Goal: Task Accomplishment & Management: Use online tool/utility

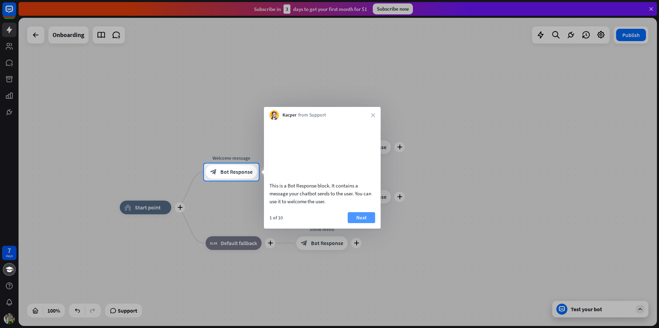
click at [361, 223] on button "Next" at bounding box center [361, 217] width 27 height 11
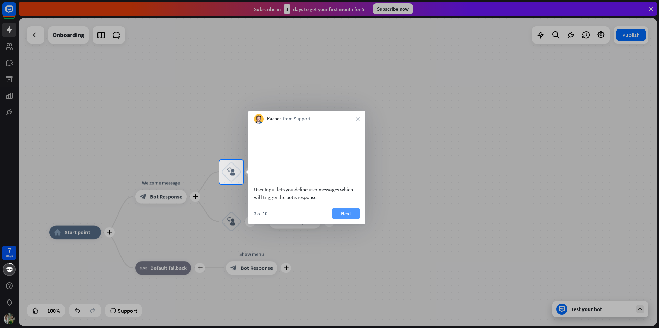
click at [351, 219] on button "Next" at bounding box center [345, 213] width 27 height 11
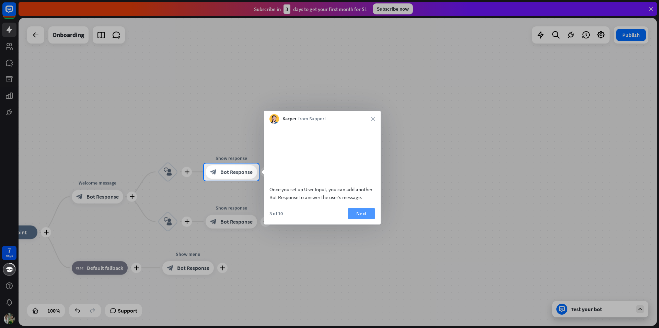
click at [358, 219] on button "Next" at bounding box center [361, 213] width 27 height 11
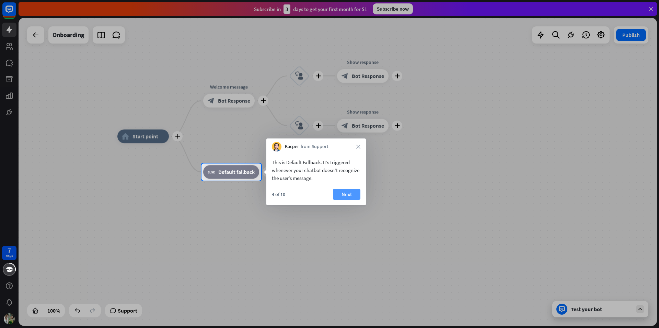
click at [348, 199] on button "Next" at bounding box center [346, 194] width 27 height 11
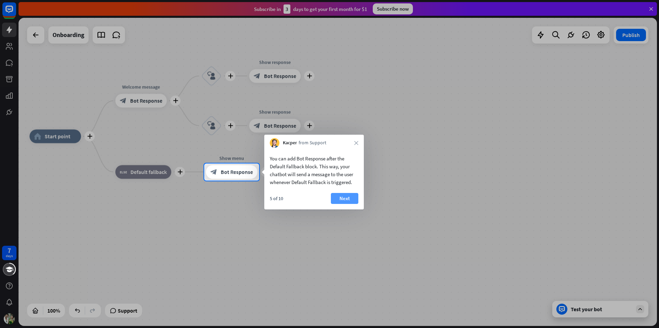
click at [350, 199] on button "Next" at bounding box center [344, 198] width 27 height 11
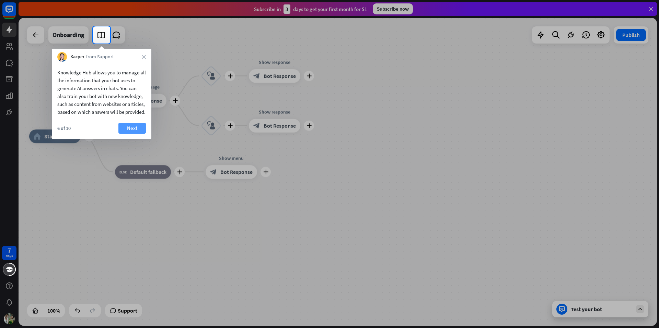
click at [132, 134] on button "Next" at bounding box center [131, 128] width 27 height 11
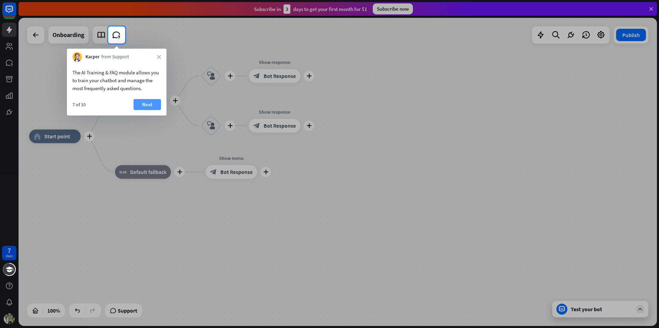
click at [152, 105] on button "Next" at bounding box center [146, 104] width 27 height 11
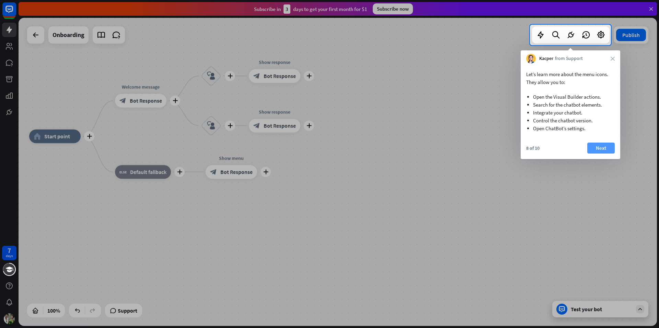
click at [595, 145] on button "Next" at bounding box center [600, 148] width 27 height 11
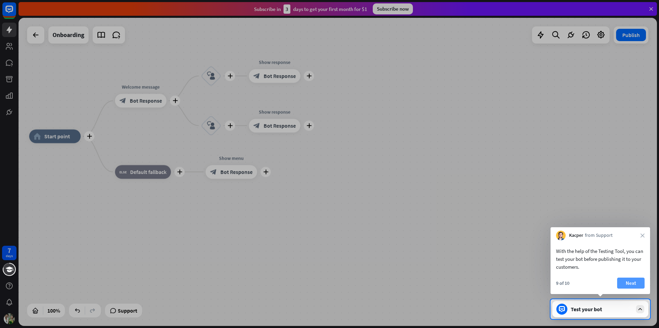
click at [631, 282] on button "Next" at bounding box center [630, 283] width 27 height 11
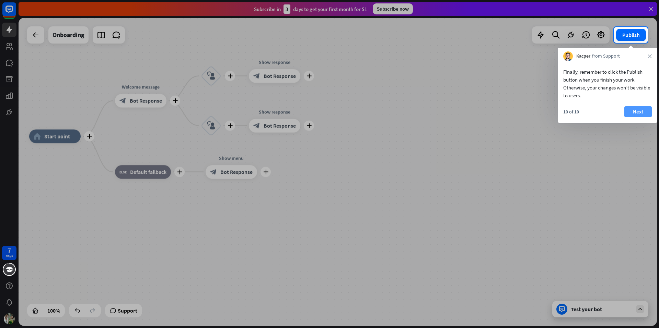
click at [632, 113] on button "Next" at bounding box center [637, 111] width 27 height 11
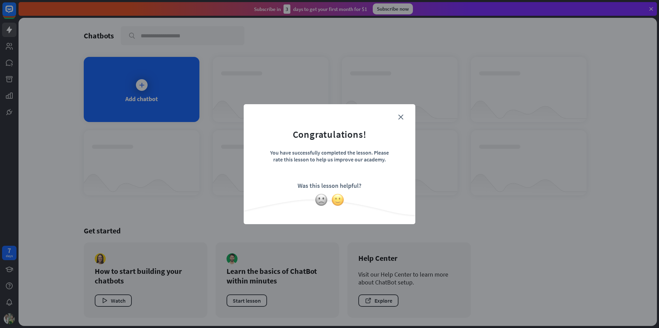
click at [339, 203] on img at bounding box center [337, 200] width 13 height 13
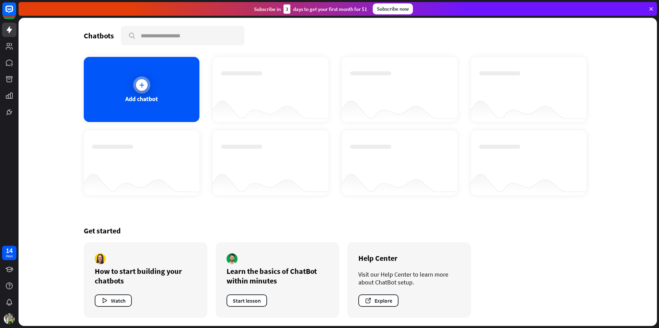
click at [143, 85] on icon at bounding box center [141, 85] width 7 height 7
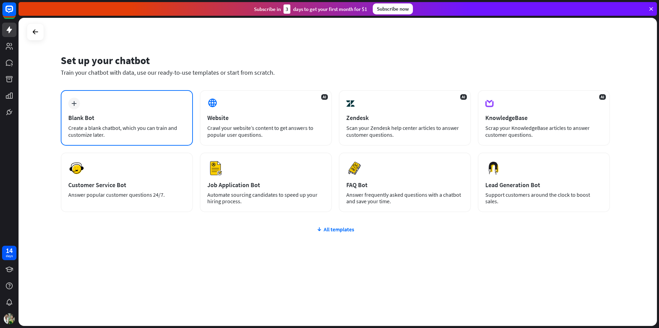
click at [105, 129] on div "Create a blank chatbot, which you can train and customize later." at bounding box center [126, 132] width 117 height 14
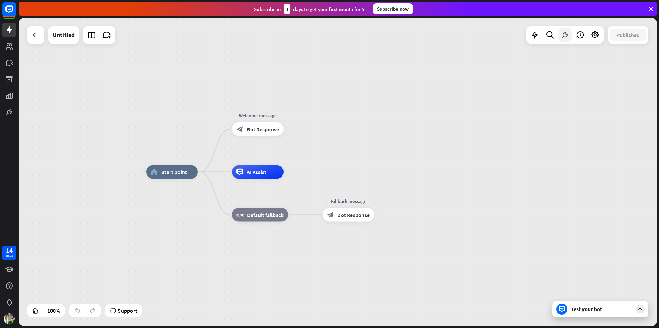
click at [566, 37] on icon at bounding box center [564, 35] width 9 height 9
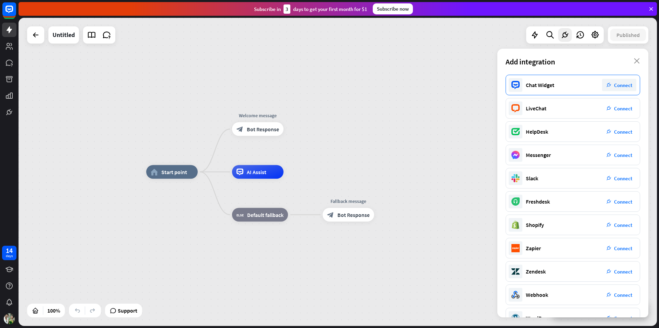
click at [620, 86] on span "Connect" at bounding box center [623, 85] width 18 height 7
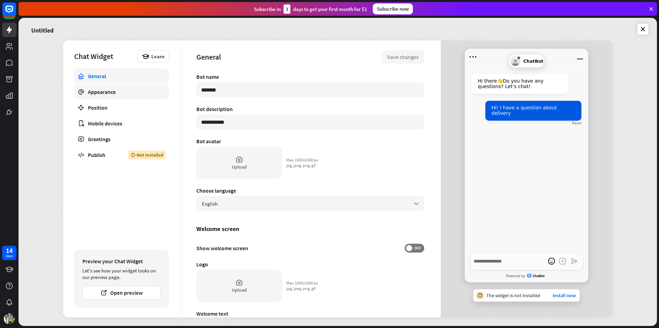
click at [109, 94] on div "Appearance" at bounding box center [121, 92] width 67 height 7
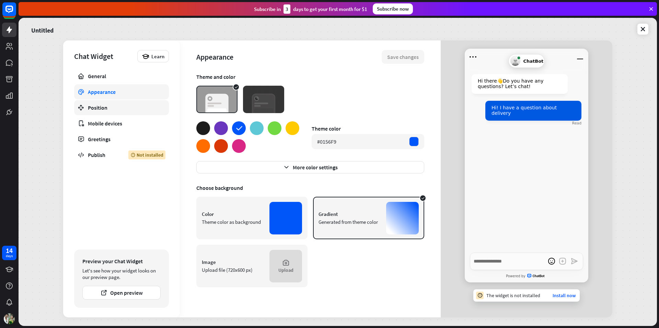
click at [102, 108] on div "Position" at bounding box center [121, 107] width 67 height 7
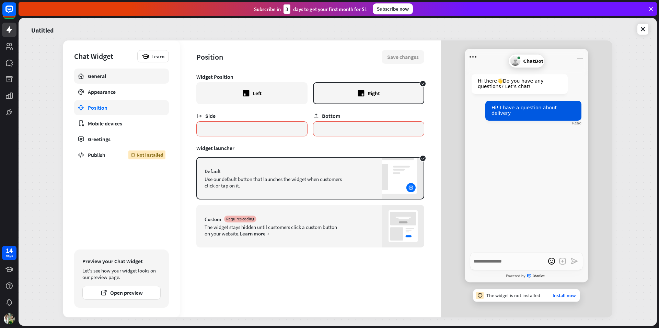
click at [105, 76] on div "General" at bounding box center [121, 76] width 67 height 7
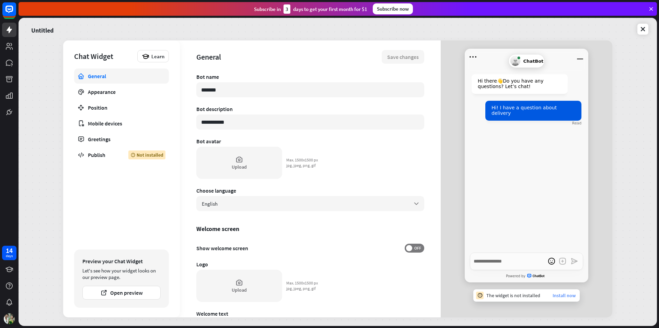
click at [567, 298] on link "Install now" at bounding box center [563, 296] width 23 height 6
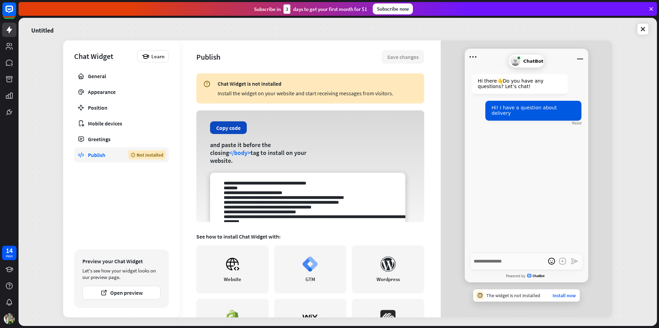
click at [232, 133] on button "Copy code" at bounding box center [228, 127] width 37 height 13
click at [235, 134] on button "Copy code" at bounding box center [228, 127] width 37 height 13
click at [251, 205] on textarea at bounding box center [307, 197] width 195 height 49
click at [120, 294] on button "Open preview" at bounding box center [121, 293] width 78 height 14
click at [493, 267] on textarea "Write a message…" at bounding box center [526, 262] width 113 height 18
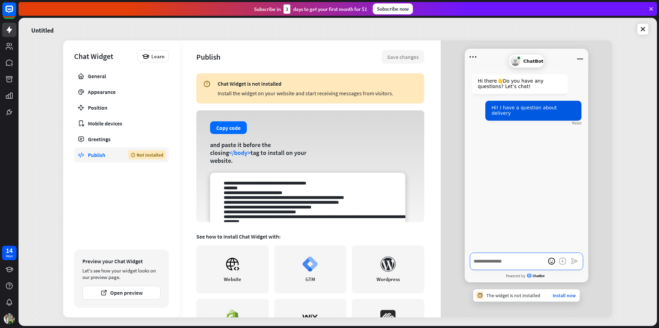
type textarea "*"
type textarea "**"
type textarea "*"
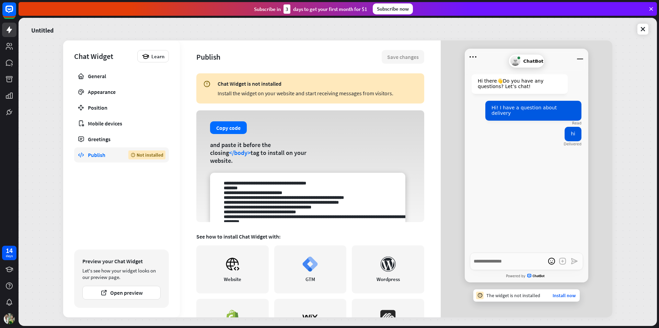
type textarea "*"
click at [509, 177] on div "Hi there 👋 Do you have any questions? Let’s chat! Hi! I have a question about d…" at bounding box center [527, 159] width 124 height 188
click at [643, 28] on icon at bounding box center [642, 29] width 7 height 7
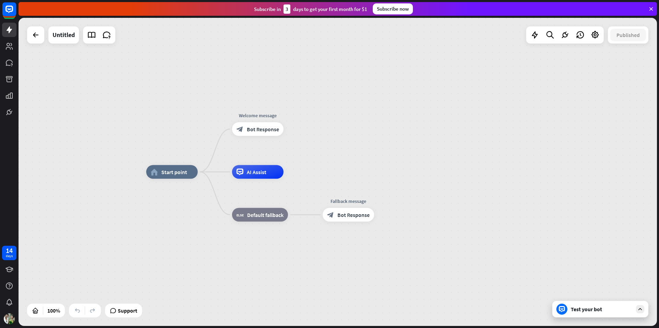
click at [640, 311] on icon at bounding box center [640, 309] width 6 height 6
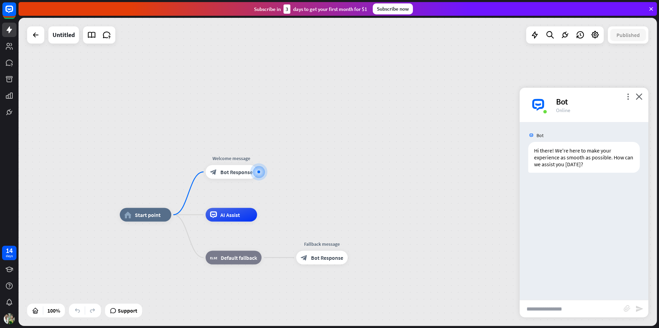
click at [555, 310] on input "text" at bounding box center [572, 309] width 104 height 17
type input "**********"
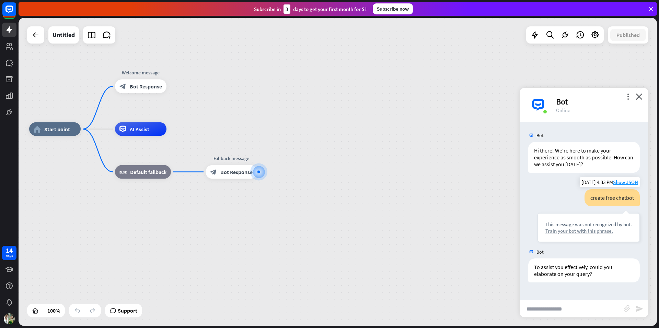
click at [589, 232] on div "Train your bot with this phrase." at bounding box center [588, 231] width 86 height 7
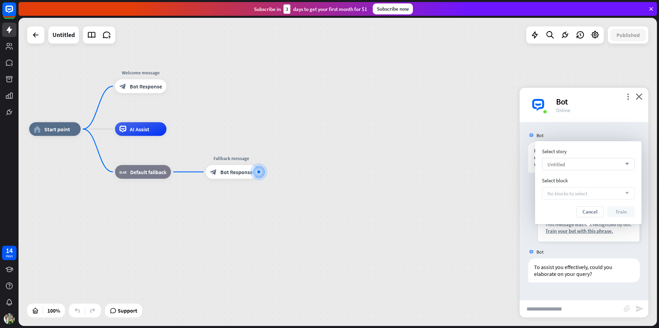
click at [582, 168] on div "Untitled arrow_down" at bounding box center [588, 164] width 93 height 12
click at [581, 248] on div "Bot" at bounding box center [584, 252] width 129 height 13
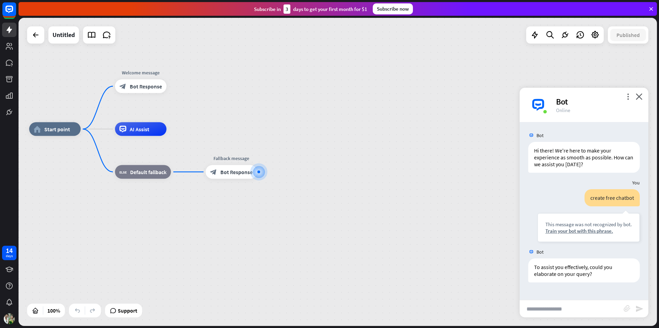
click at [558, 307] on input "text" at bounding box center [572, 309] width 104 height 17
type input "**********"
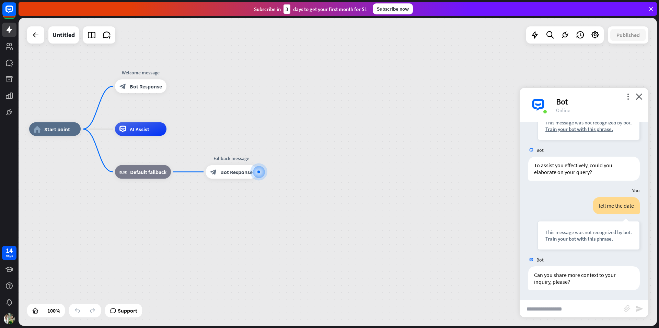
scroll to position [103, 0]
click at [559, 305] on input "text" at bounding box center [572, 309] width 104 height 17
type input "*"
type input "**********"
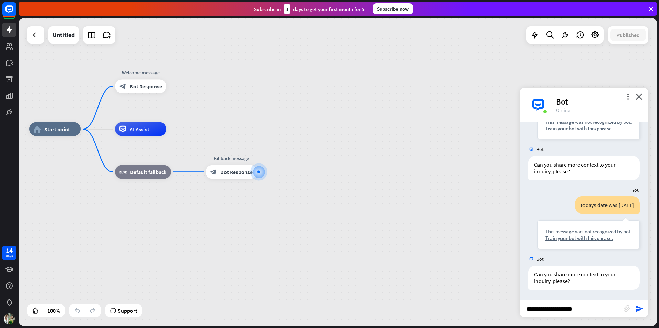
type input "**********"
click at [558, 309] on input "text" at bounding box center [572, 309] width 104 height 17
type input "***"
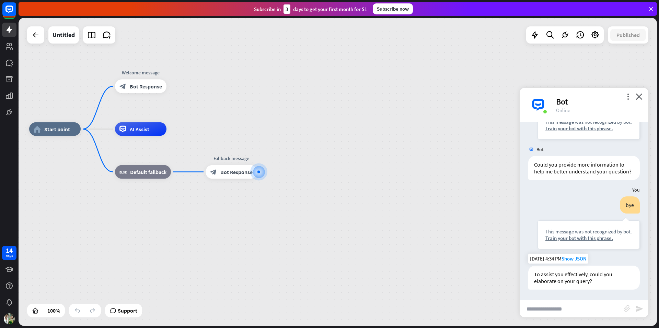
scroll to position [439, 0]
click at [556, 307] on input "text" at bounding box center [572, 309] width 104 height 17
type input "**"
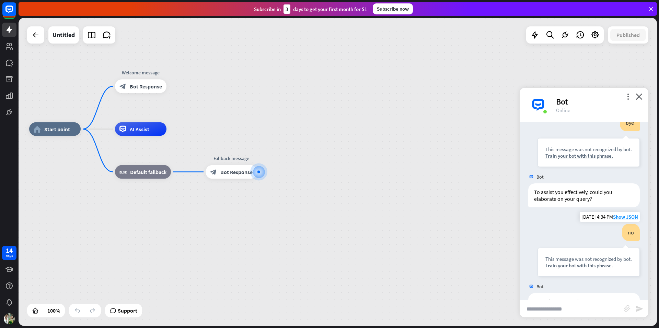
scroll to position [549, 0]
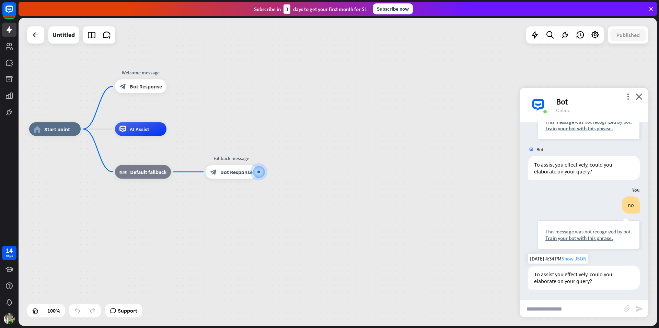
click at [572, 257] on span "Show JSON" at bounding box center [573, 259] width 25 height 7
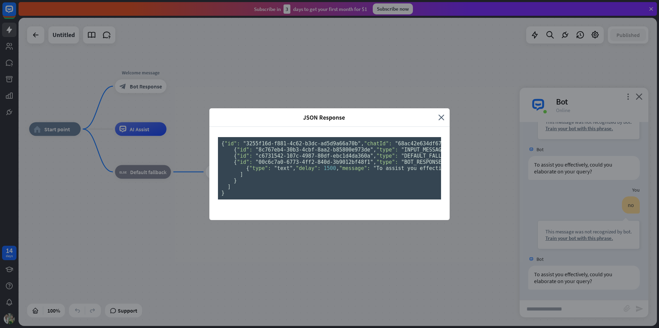
scroll to position [2, 0]
click at [439, 114] on icon "close" at bounding box center [441, 118] width 6 height 8
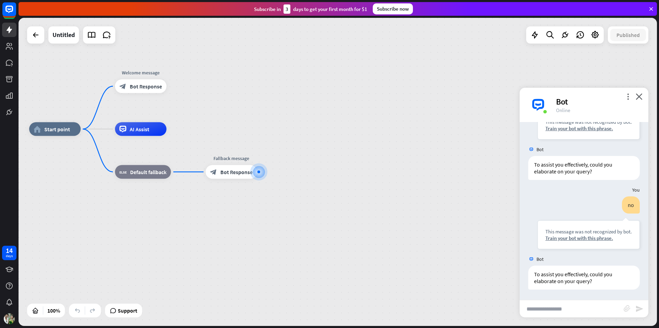
click at [539, 305] on input "text" at bounding box center [572, 309] width 104 height 17
type input "**"
click at [535, 260] on div "Bot" at bounding box center [535, 259] width 15 height 6
click at [579, 238] on div "Train your bot with this phrase." at bounding box center [588, 238] width 86 height 7
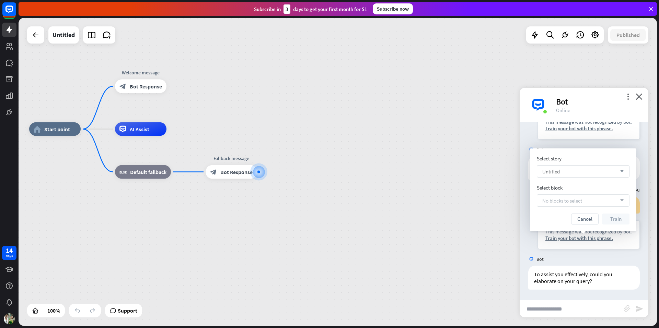
click at [576, 173] on div "Untitled arrow_down" at bounding box center [583, 171] width 93 height 12
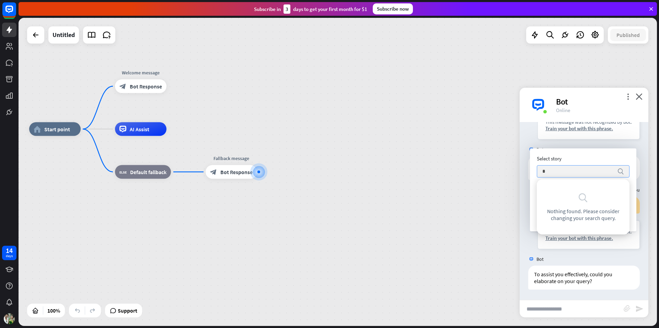
type input "**"
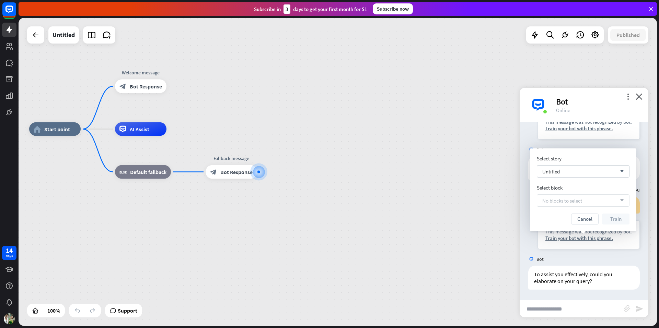
click at [578, 202] on span "No blocks to select" at bounding box center [562, 201] width 40 height 7
click at [566, 165] on div "Untitled arrow_down" at bounding box center [583, 171] width 93 height 12
click at [560, 188] on span "Untitled" at bounding box center [554, 189] width 18 height 7
click at [566, 203] on span "No blocks to select" at bounding box center [562, 201] width 40 height 7
drag, startPoint x: 627, startPoint y: 201, endPoint x: 608, endPoint y: 214, distance: 23.3
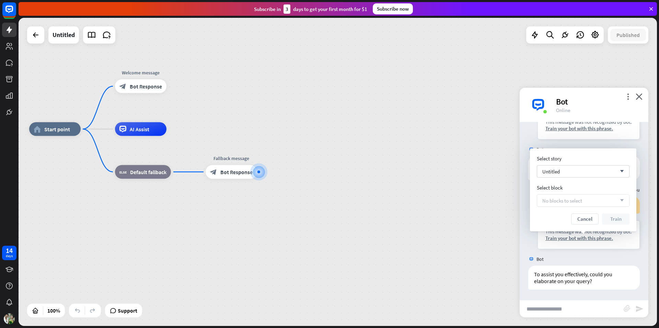
click at [627, 201] on div "No blocks to select arrow_down" at bounding box center [583, 201] width 93 height 12
click at [589, 219] on button "Cancel" at bounding box center [584, 219] width 27 height 11
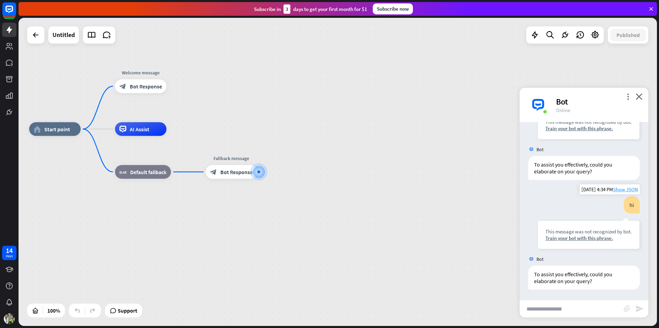
click at [615, 190] on span "Show JSON" at bounding box center [625, 189] width 25 height 7
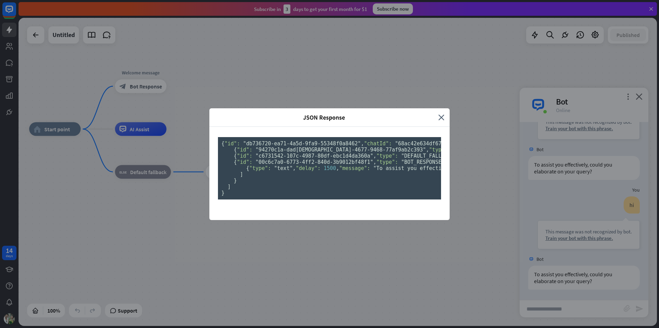
drag, startPoint x: 438, startPoint y: 27, endPoint x: 491, endPoint y: 84, distance: 77.4
click at [438, 114] on icon "close" at bounding box center [441, 118] width 6 height 8
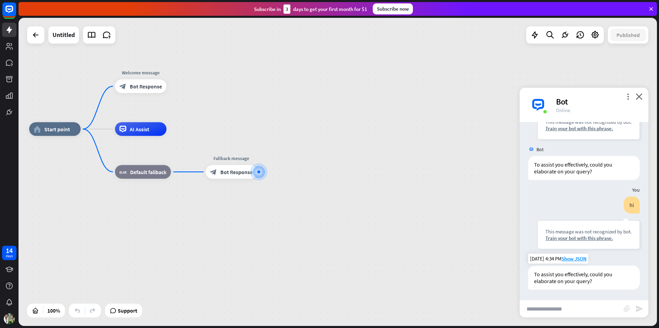
click at [541, 275] on div "To assist you effectively, could you elaborate on your query?" at bounding box center [584, 278] width 112 height 24
click at [576, 190] on div "You" at bounding box center [584, 190] width 129 height 13
click at [640, 97] on icon "close" at bounding box center [639, 96] width 7 height 7
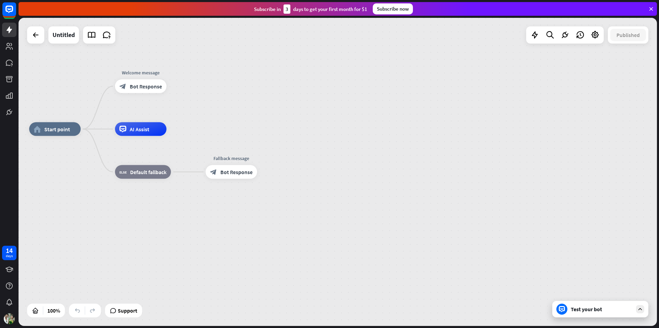
click at [463, 89] on div "home_2 Start point Welcome message block_bot_response Bot Response AI Assist bl…" at bounding box center [338, 172] width 638 height 308
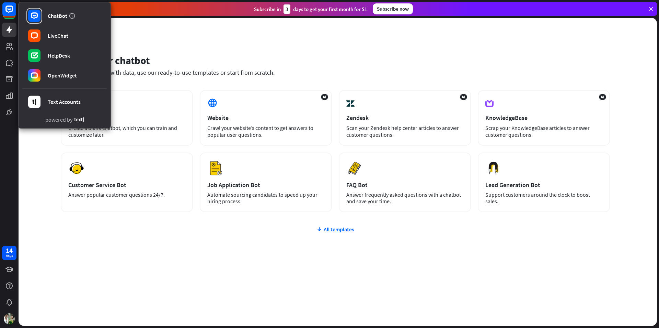
click at [173, 27] on div "Set up your chatbot Train your chatbot with data, use our ready-to-use template…" at bounding box center [338, 172] width 638 height 308
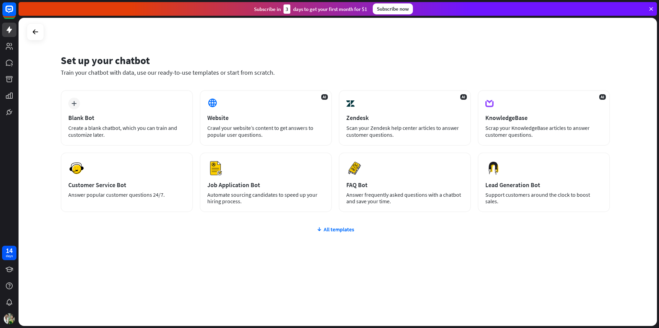
click at [347, 223] on div "plus Blank Bot Create a blank chatbot, which you can train and customize later.…" at bounding box center [335, 192] width 549 height 205
click at [345, 229] on div "All templates" at bounding box center [335, 229] width 549 height 7
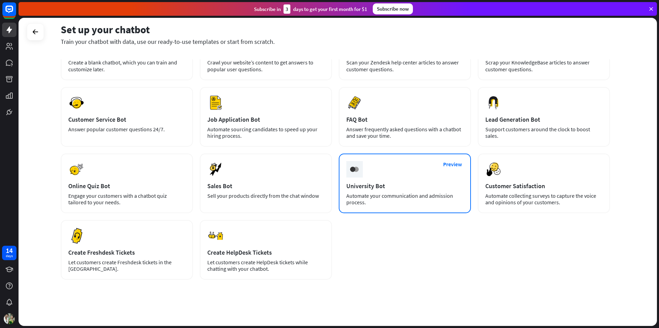
scroll to position [67, 0]
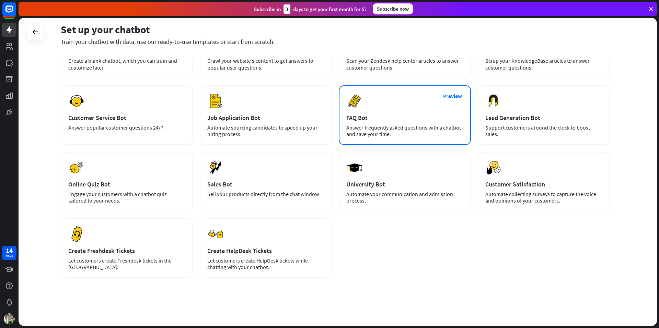
click at [369, 112] on div "Preview FAQ Bot Answer frequently asked questions with a chatbot and save your …" at bounding box center [405, 115] width 132 height 60
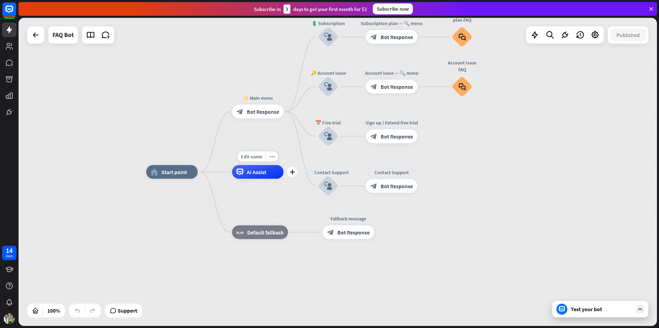
click at [265, 178] on div "AI Assist" at bounding box center [257, 172] width 51 height 14
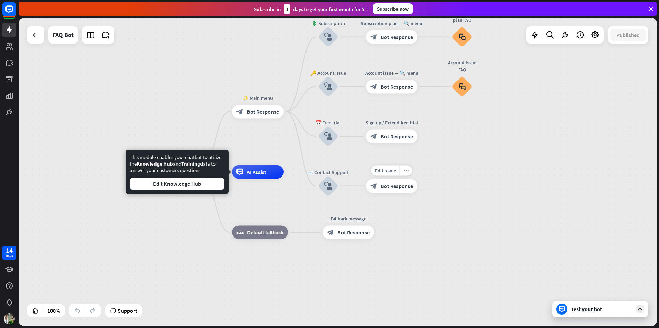
click at [572, 195] on div "home_2 Start point ✨ Main menu block_bot_response Bot Response 💲 Subscription b…" at bounding box center [465, 326] width 638 height 308
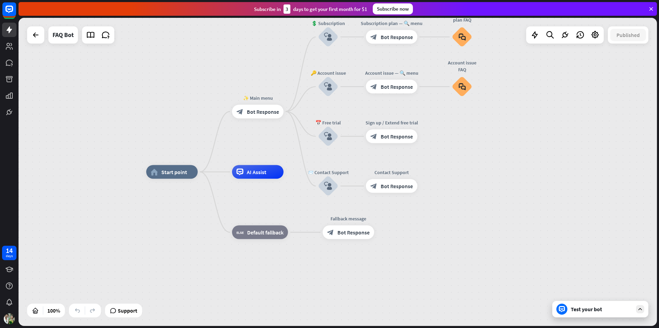
click at [640, 307] on icon at bounding box center [640, 309] width 6 height 6
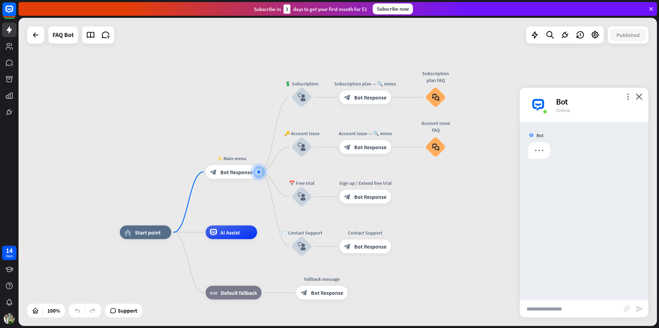
click at [552, 307] on input "text" at bounding box center [572, 309] width 104 height 17
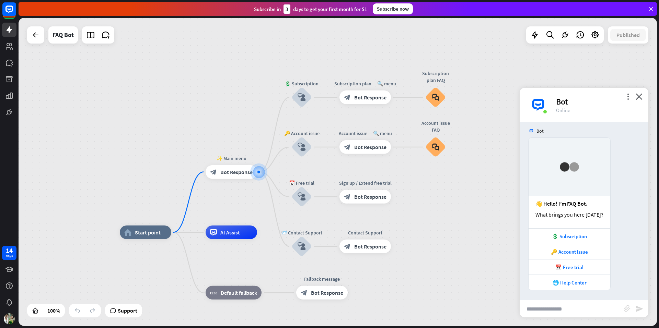
scroll to position [5, 0]
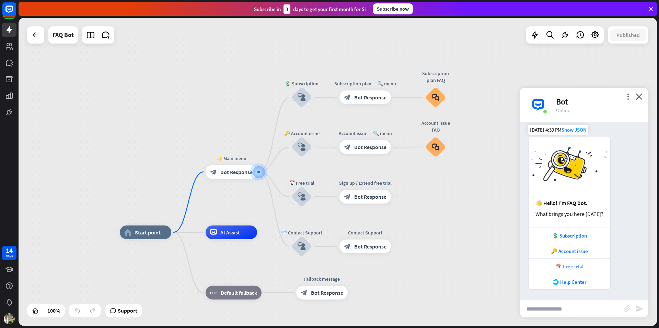
click at [578, 266] on div "📅 Free trial" at bounding box center [569, 267] width 75 height 7
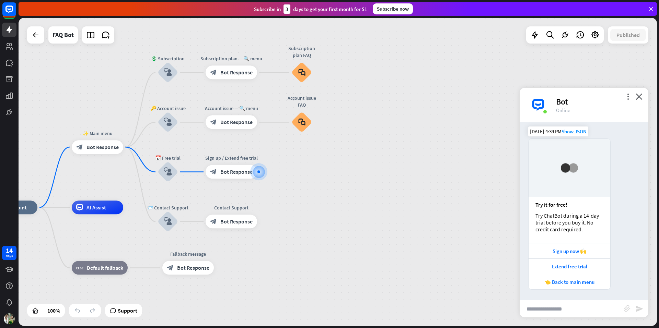
scroll to position [207, 0]
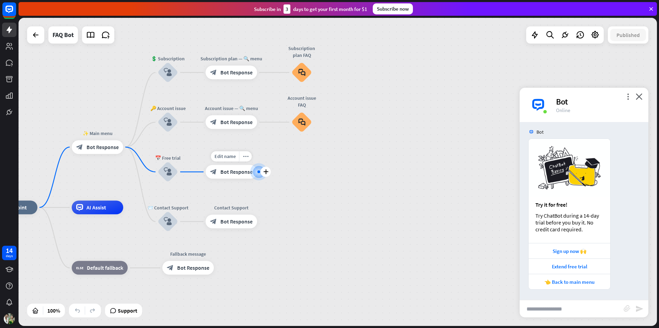
click at [241, 170] on span "Bot Response" at bounding box center [236, 172] width 32 height 7
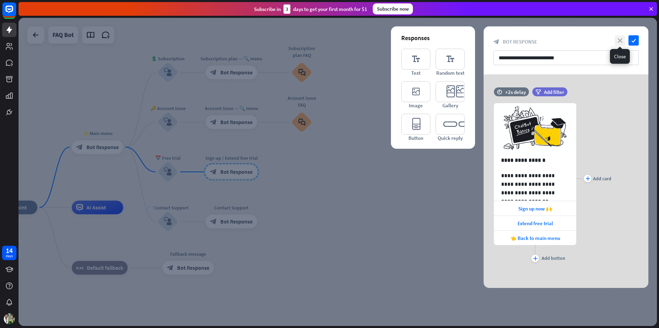
click at [618, 41] on icon "close" at bounding box center [620, 40] width 10 height 10
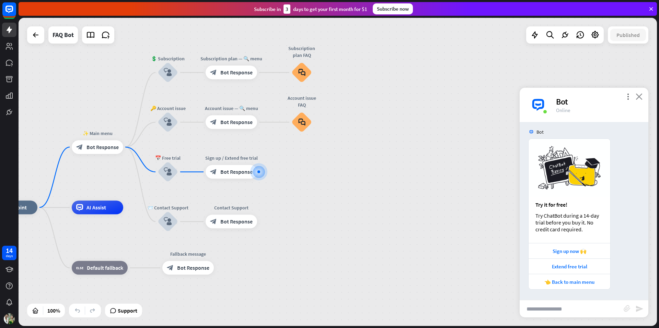
click at [642, 96] on icon "close" at bounding box center [639, 96] width 7 height 7
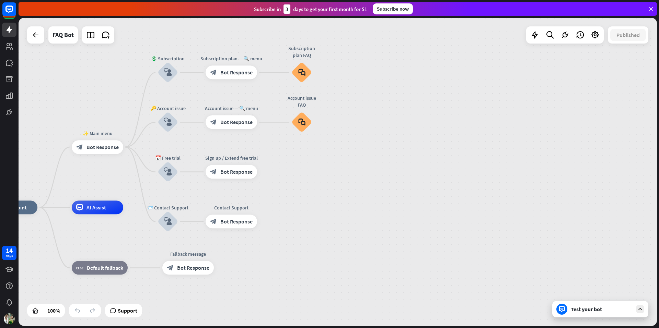
click at [487, 87] on div "home_2 Start point ✨ Main menu block_bot_response Bot Response 💲 Subscription b…" at bounding box center [338, 172] width 638 height 308
